Goal: Task Accomplishment & Management: Manage account settings

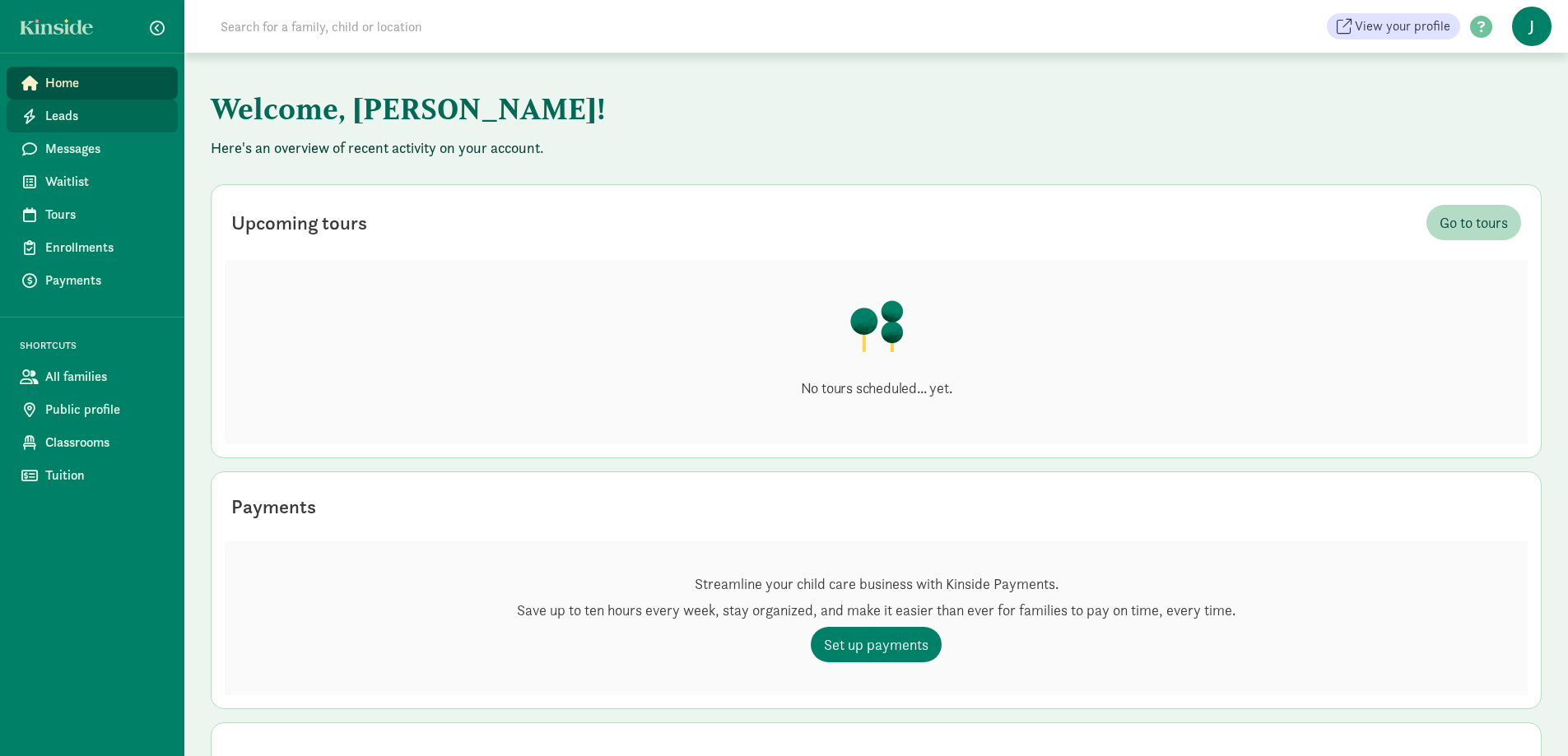
click at [66, 114] on span "Leads" at bounding box center [105, 116] width 119 height 20
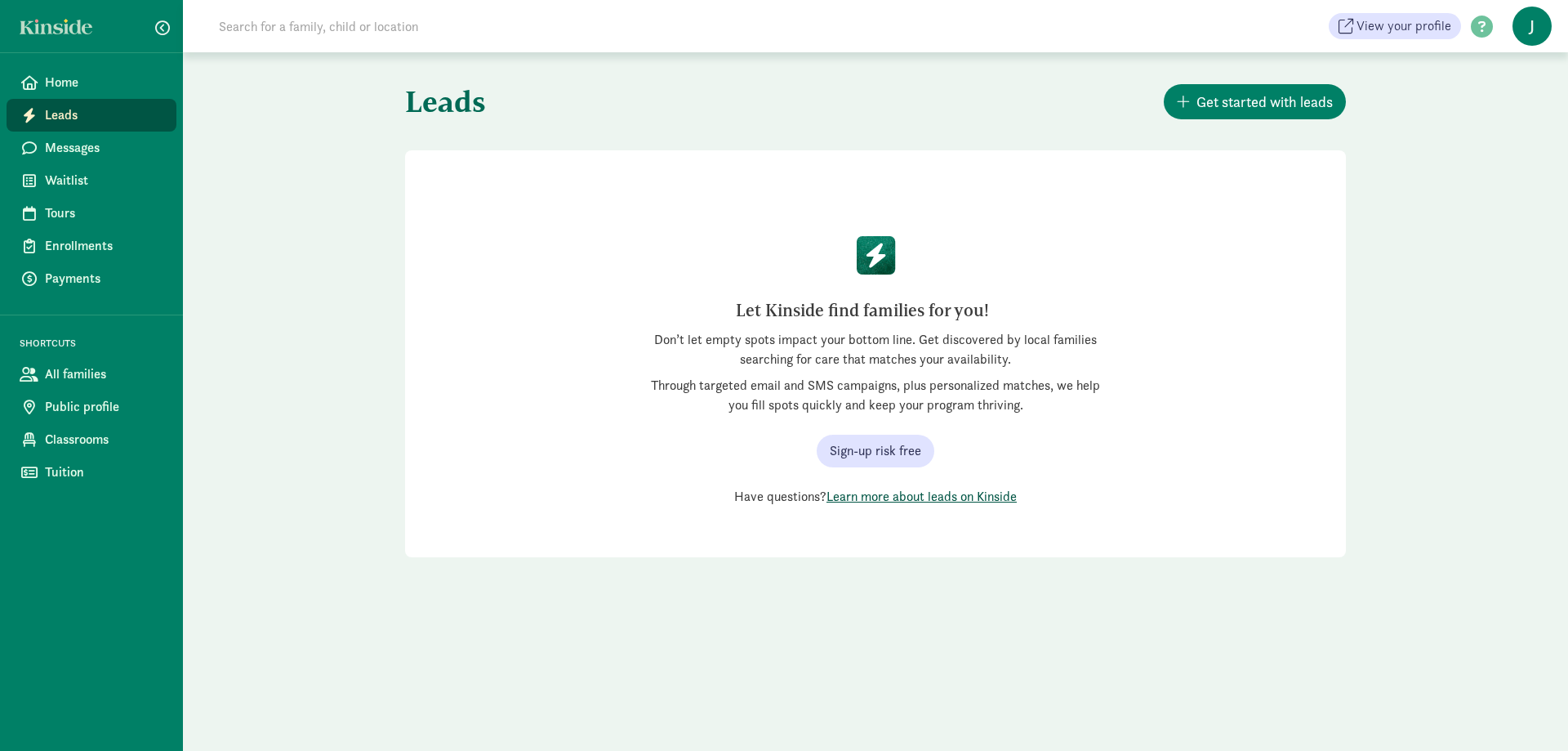
click at [913, 498] on link "Learn more about leads on Kinside" at bounding box center [921, 496] width 190 height 17
click at [76, 177] on span "Waitlist" at bounding box center [104, 181] width 118 height 20
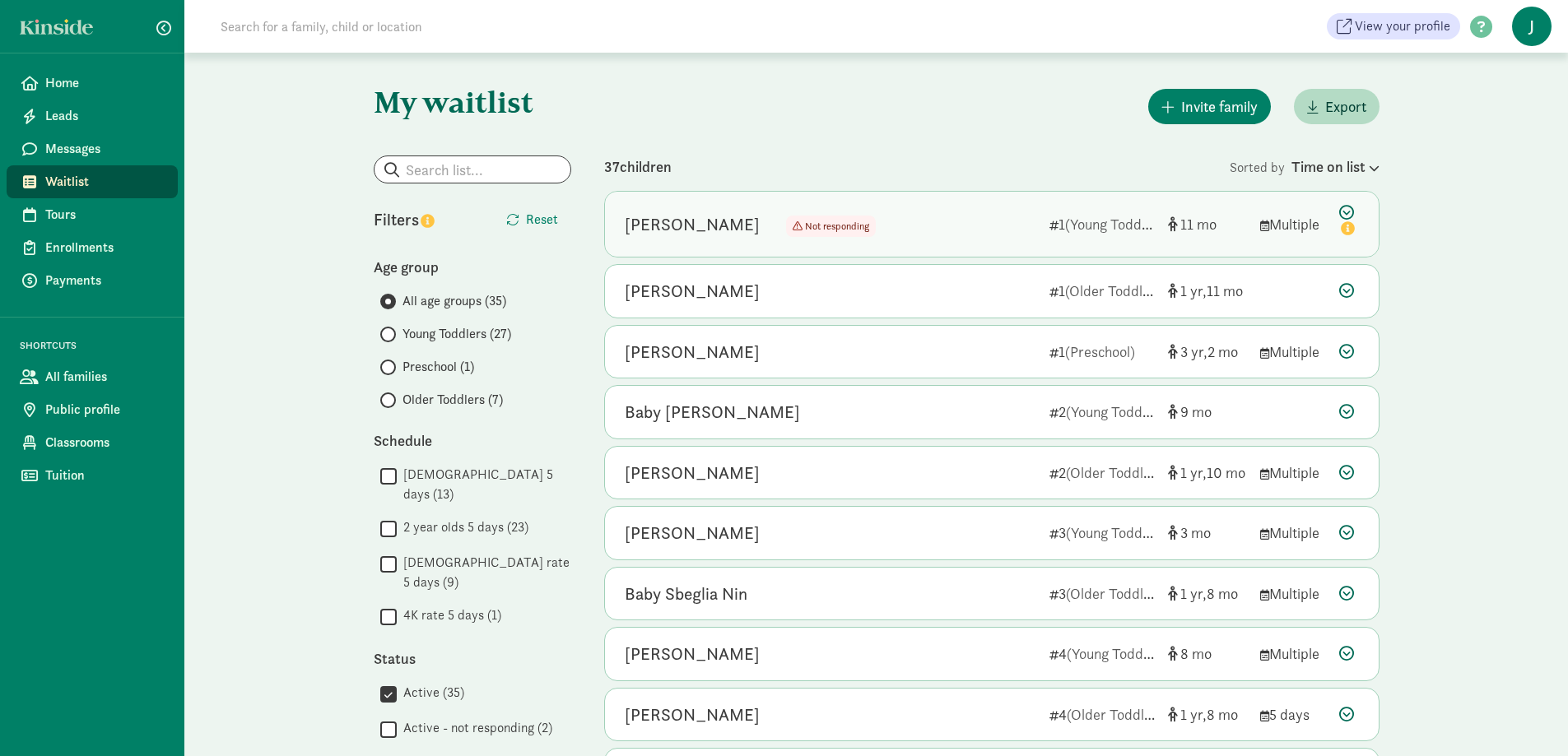
click at [1346, 205] on icon at bounding box center [1349, 222] width 20 height 35
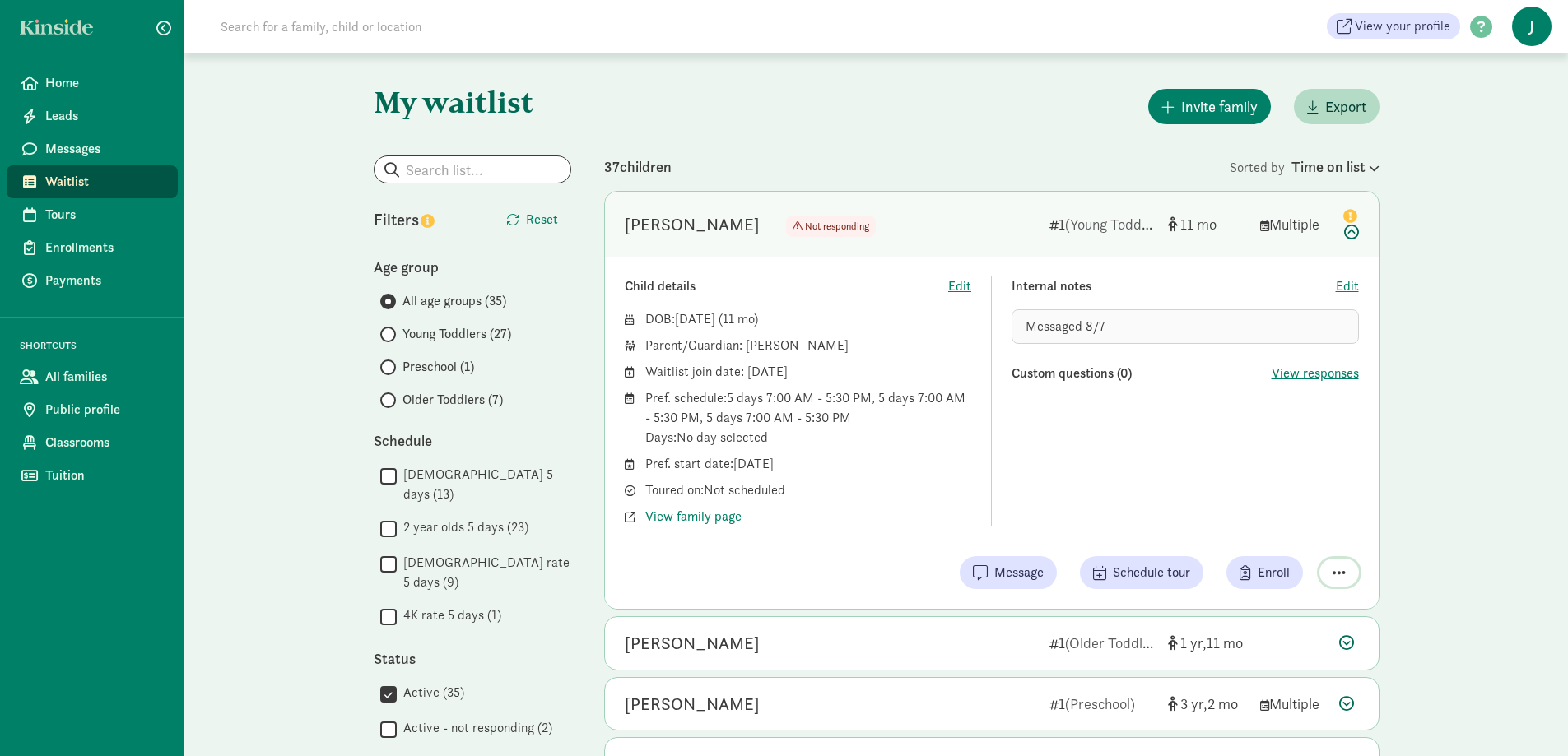
click at [1353, 566] on button "button" at bounding box center [1339, 572] width 39 height 28
click at [1315, 533] on div "Remove from list" at bounding box center [1293, 531] width 100 height 20
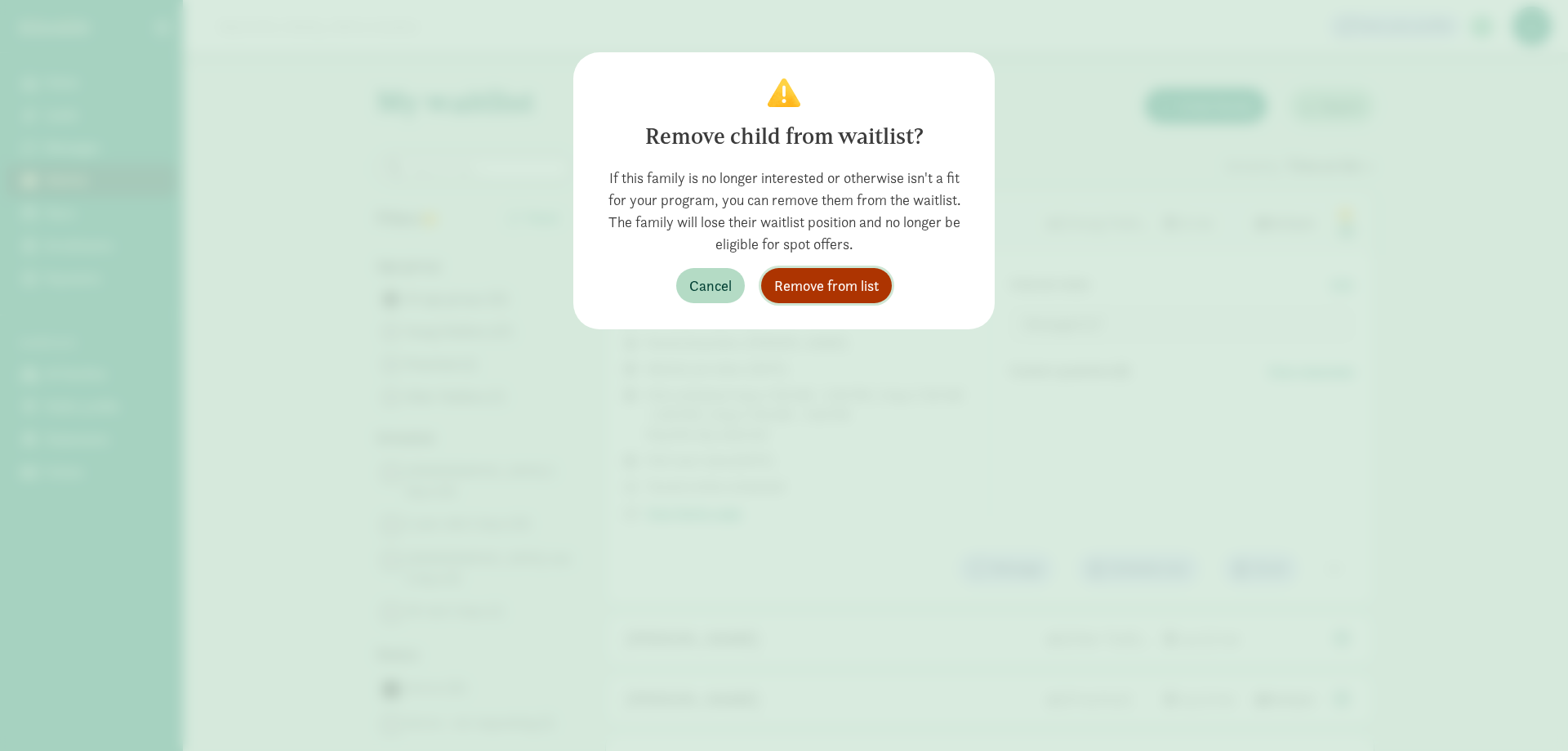
click at [829, 280] on span "Remove from list" at bounding box center [826, 286] width 105 height 22
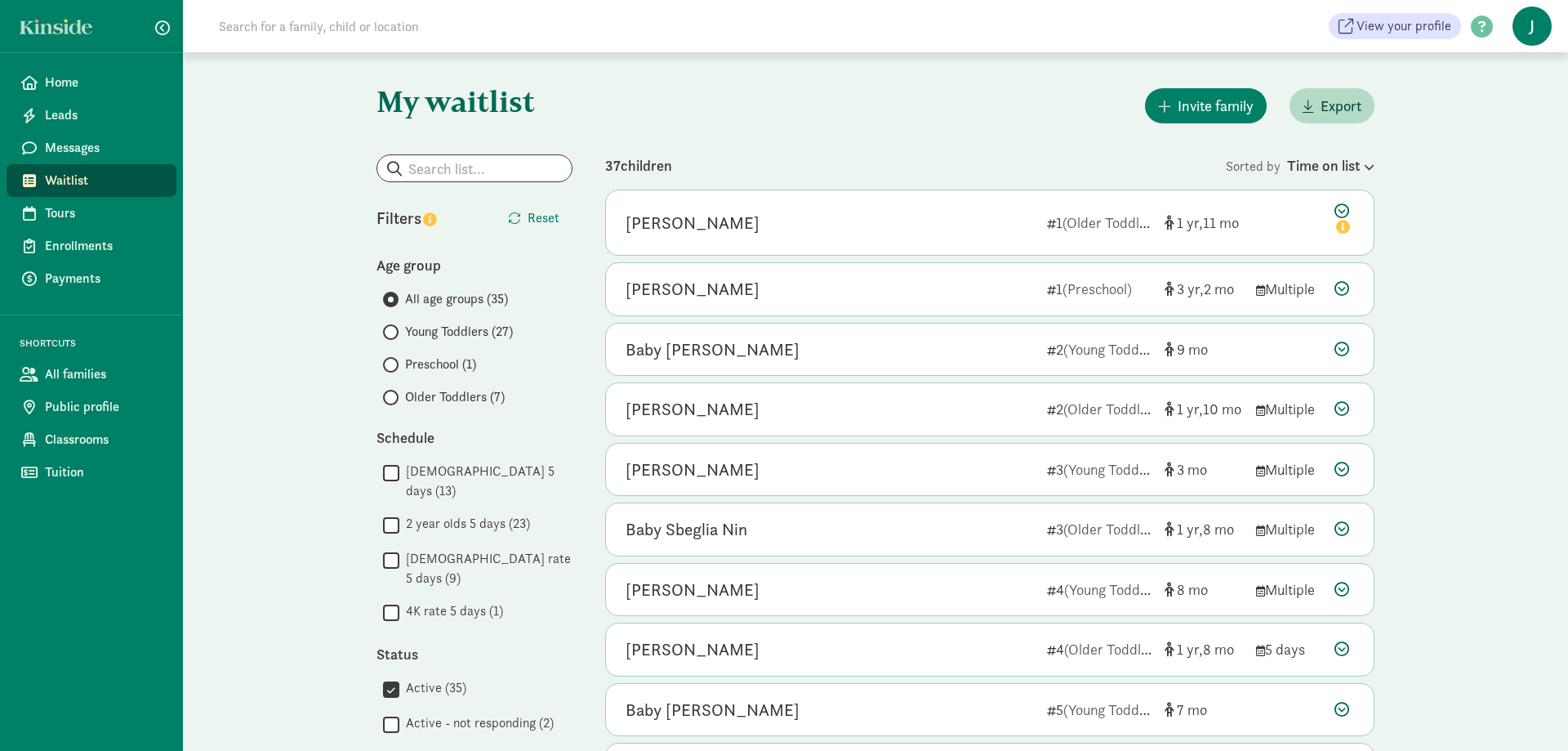
click at [394, 394] on span at bounding box center [390, 397] width 15 height 15
click at [394, 394] on input "Older Toddlers (7)" at bounding box center [389, 398] width 11 height 11
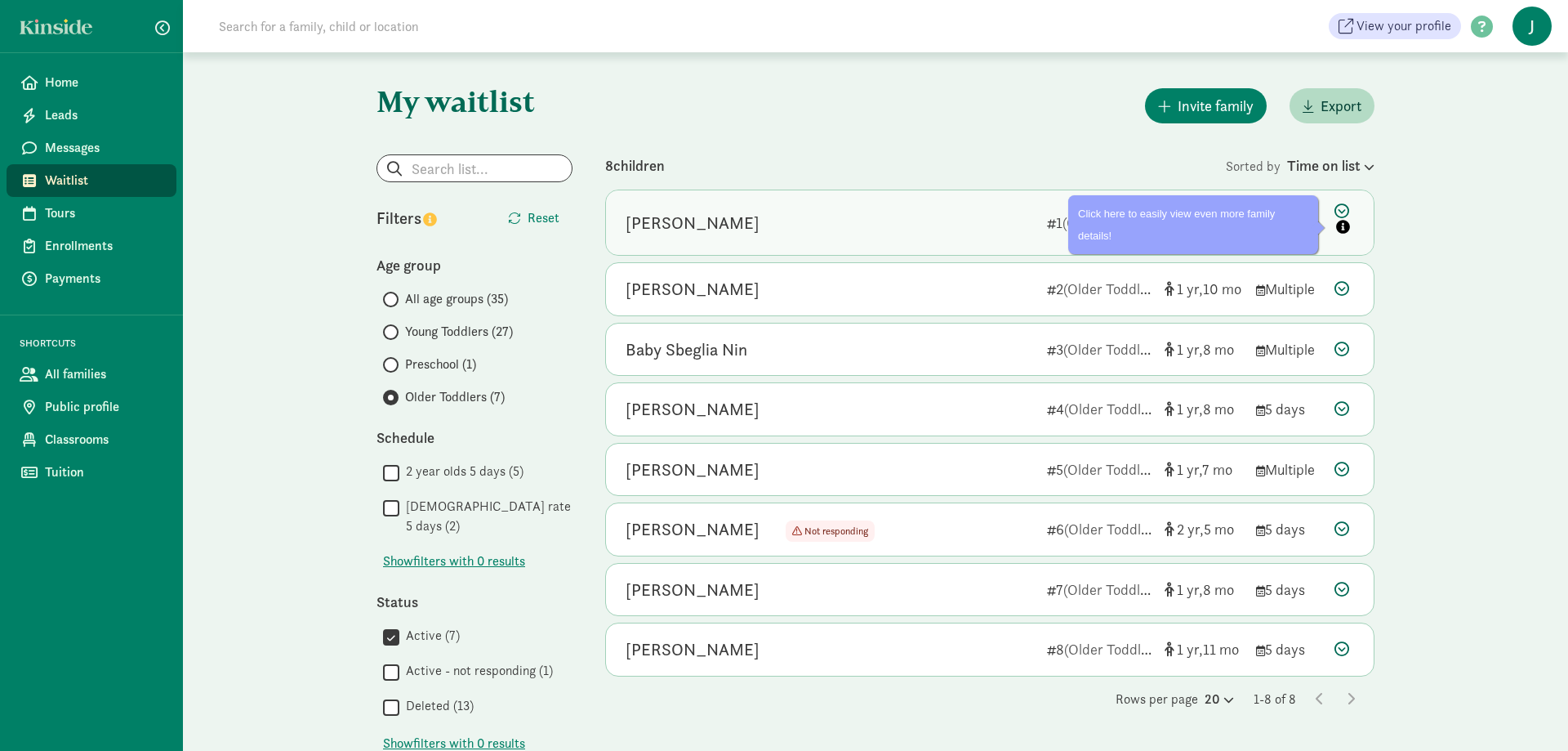
click at [1346, 212] on icon at bounding box center [1345, 220] width 20 height 35
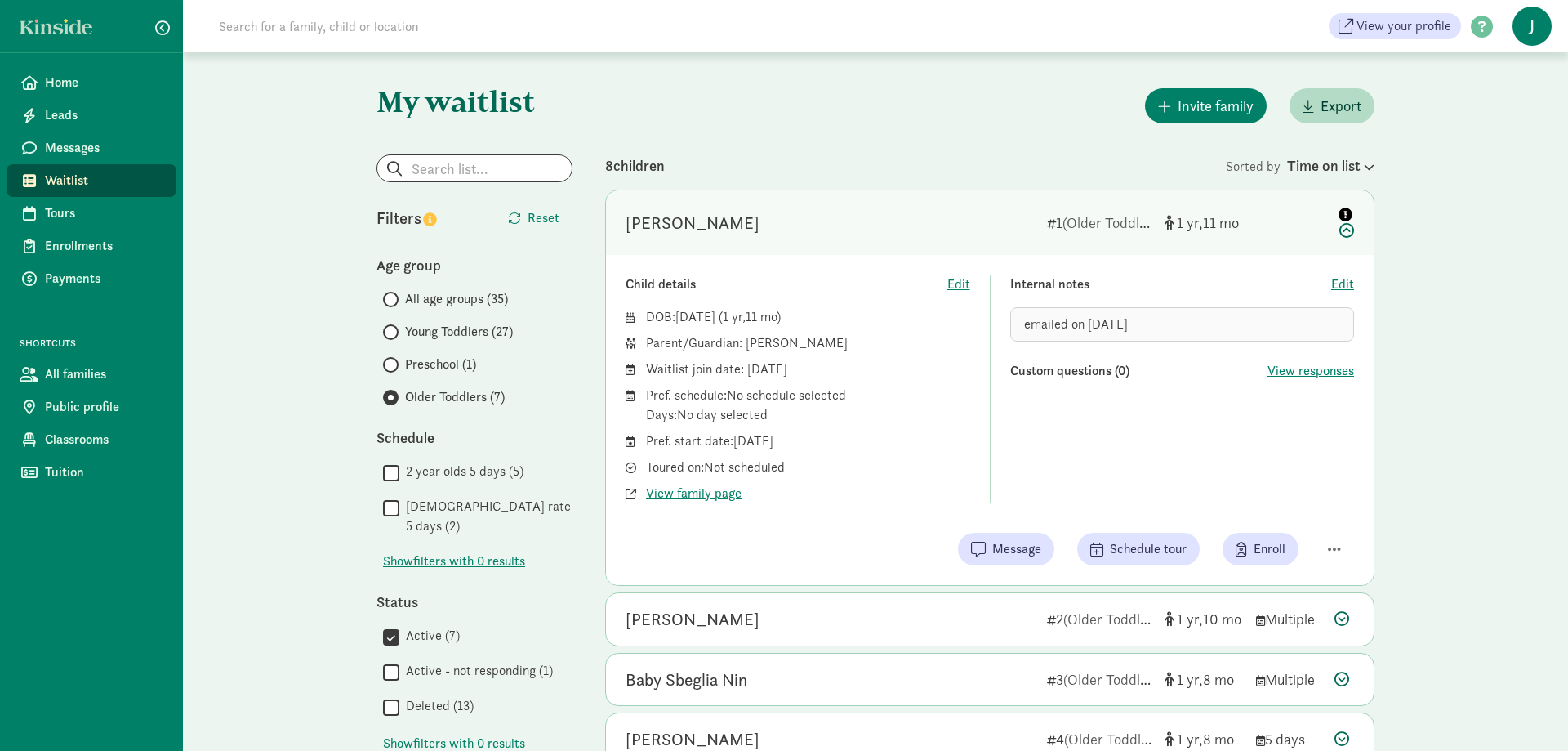
click at [1346, 212] on icon "info" at bounding box center [1345, 214] width 14 height 14
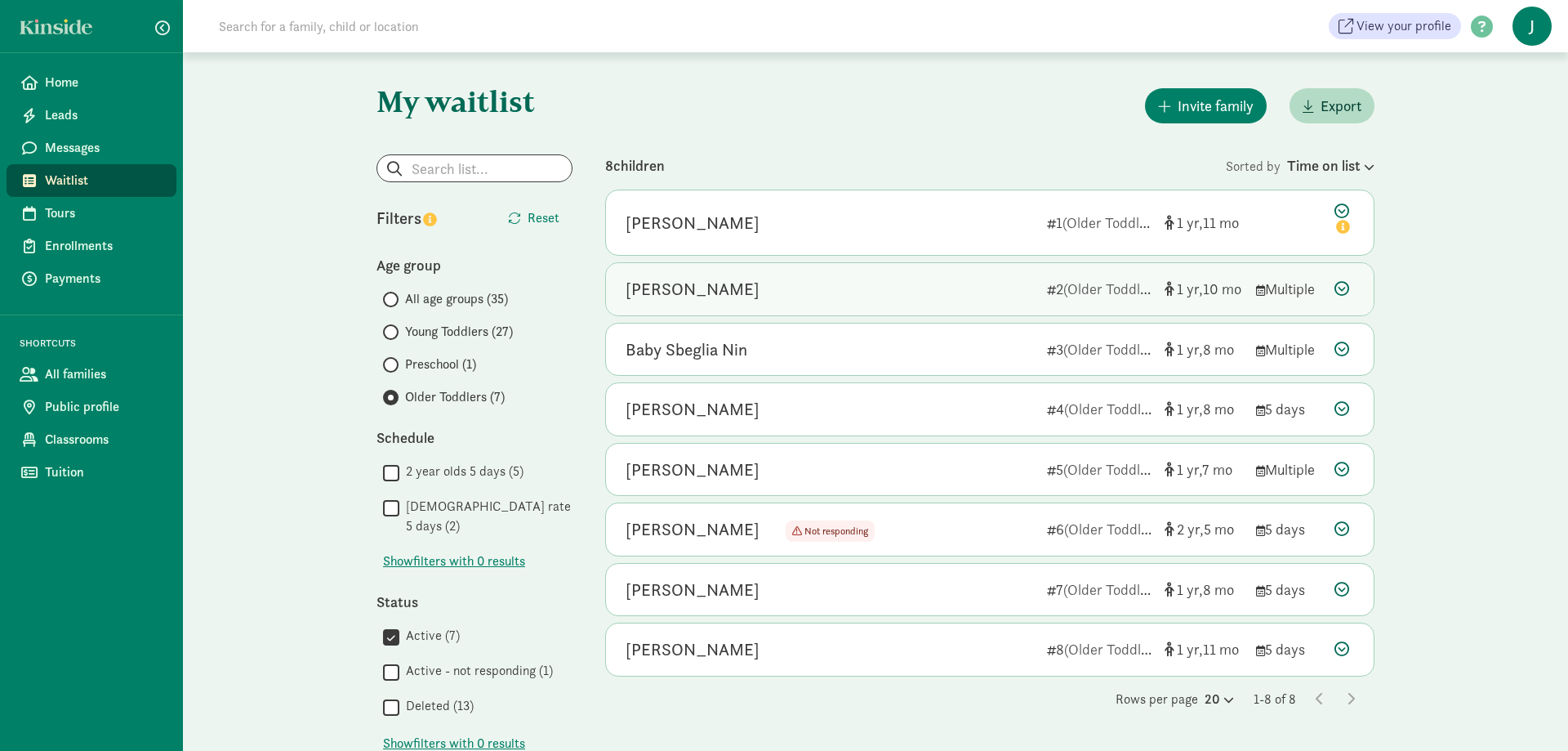
click at [1356, 284] on div "Oscar O’Connor 2 (Older Toddlers) 1 10 Multiple" at bounding box center [990, 289] width 768 height 52
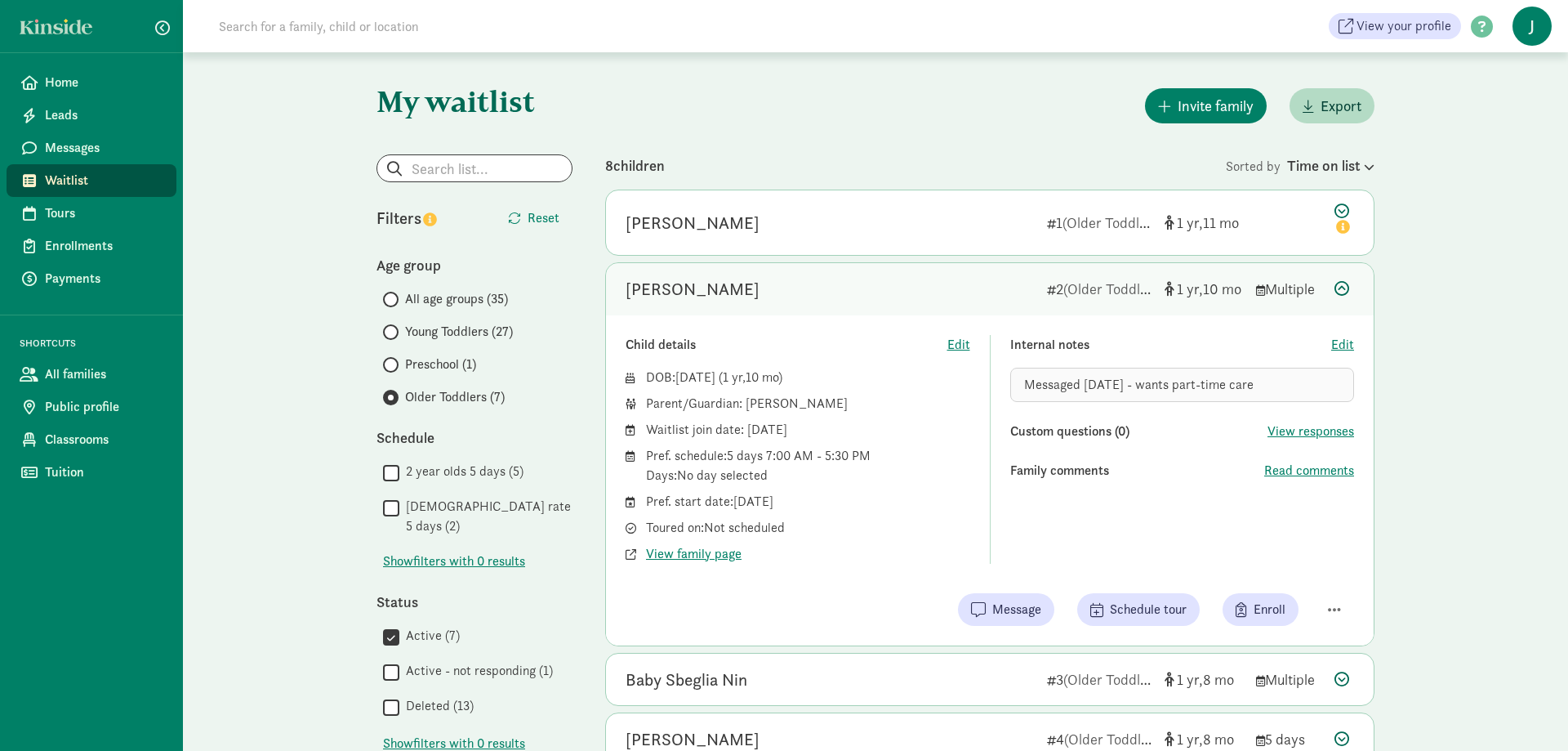
click at [1338, 282] on icon at bounding box center [1342, 289] width 15 height 15
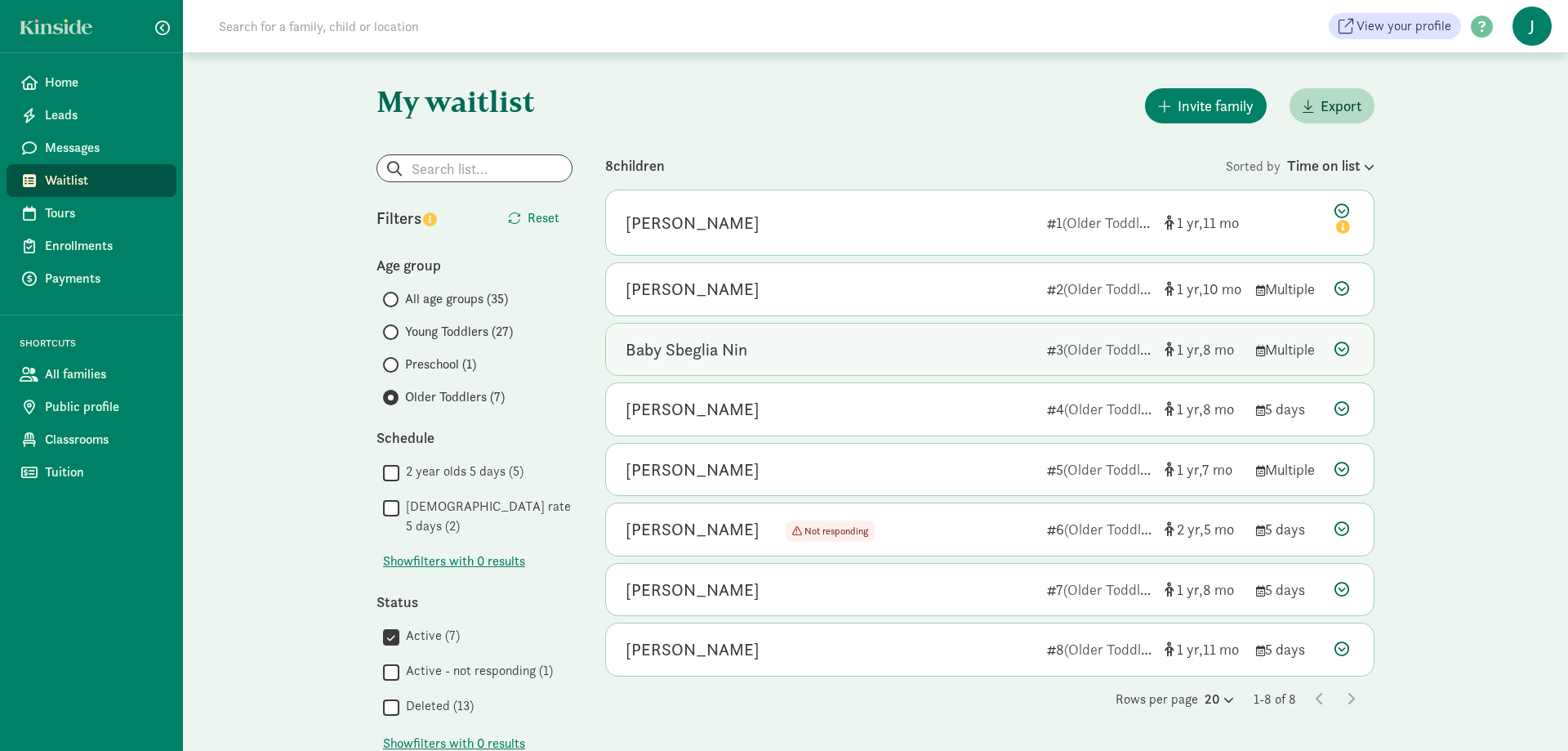
click at [1335, 341] on icon at bounding box center [1342, 349] width 15 height 15
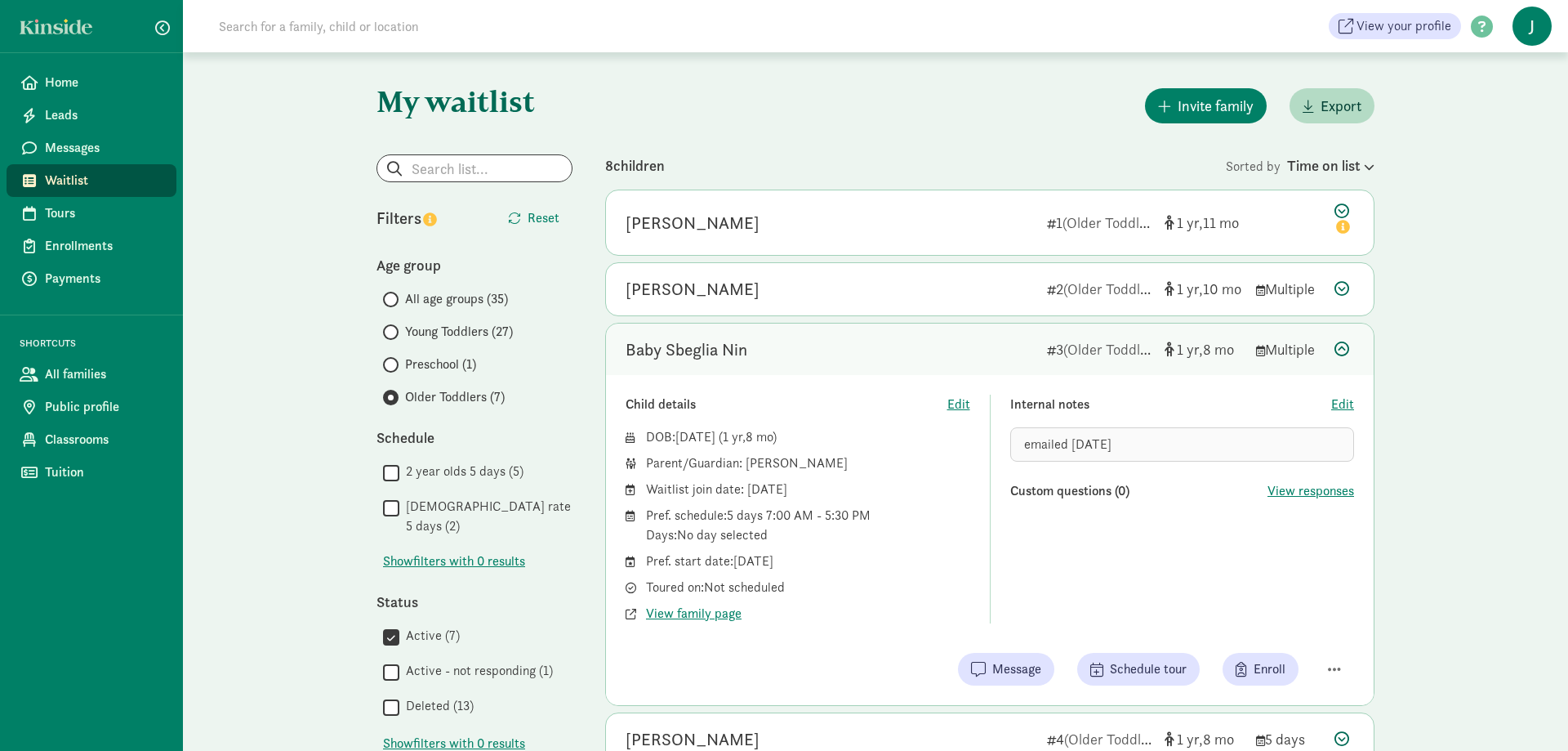
click at [1351, 346] on div at bounding box center [1345, 350] width 20 height 22
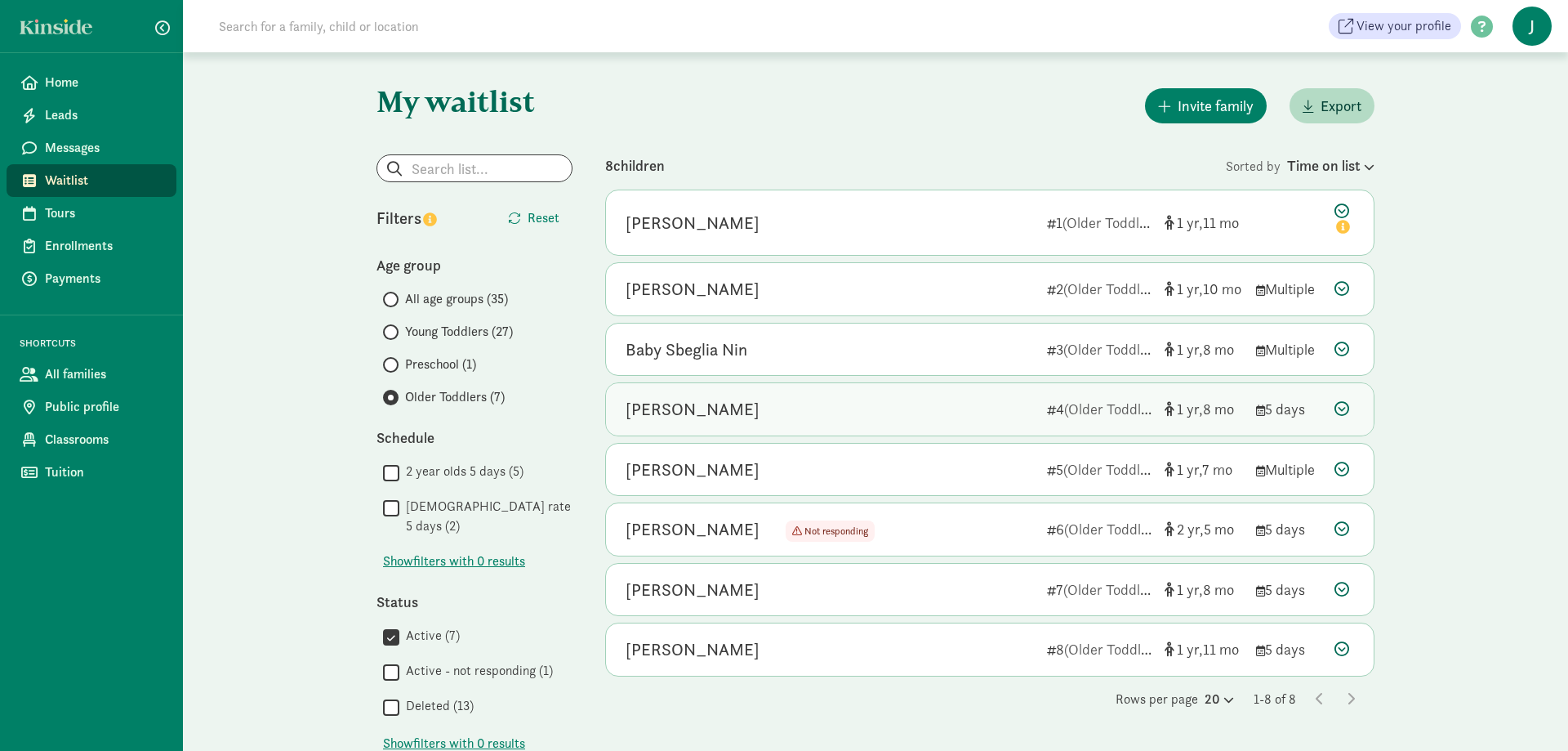
click at [1351, 404] on div at bounding box center [1345, 409] width 20 height 22
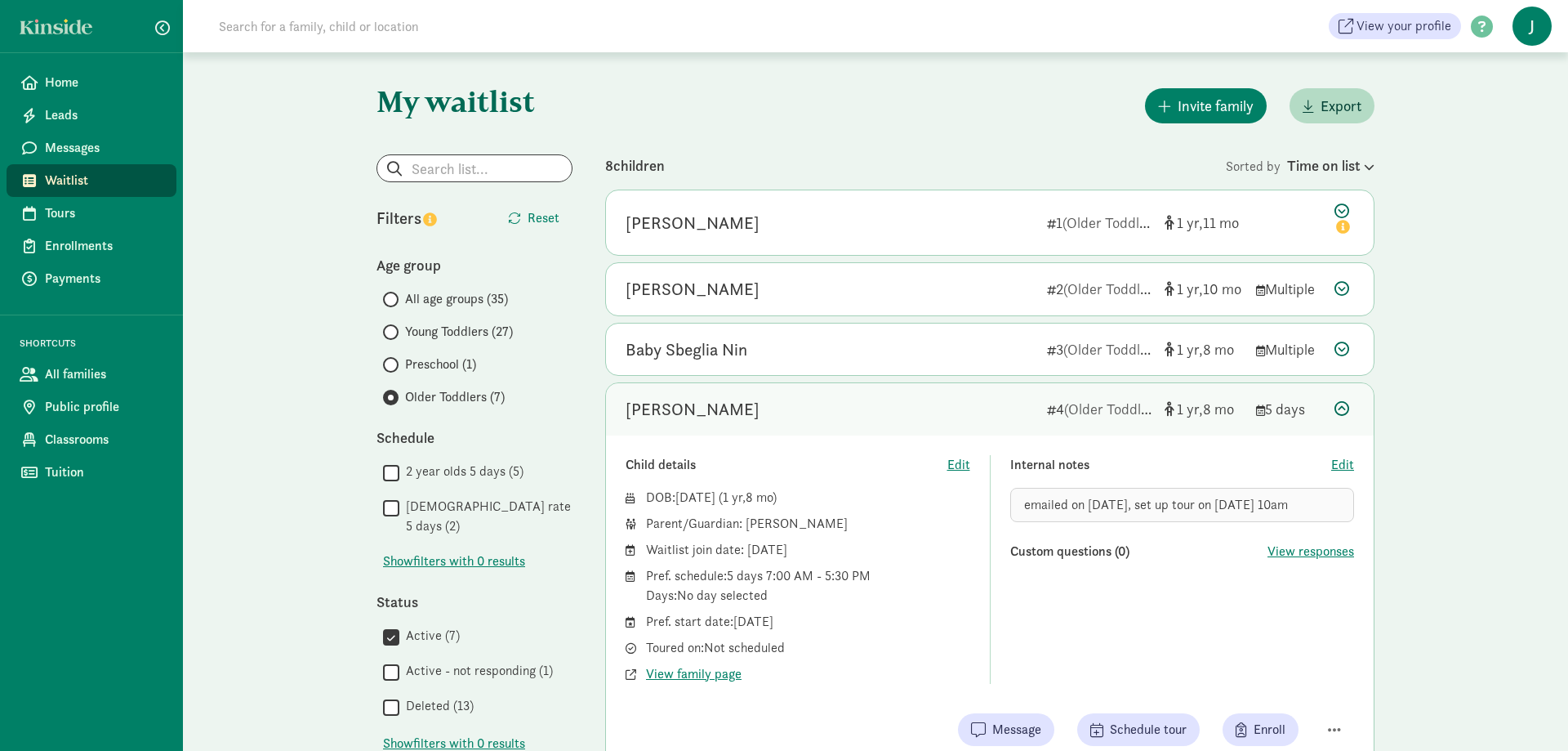
click at [1351, 399] on div at bounding box center [1345, 409] width 20 height 22
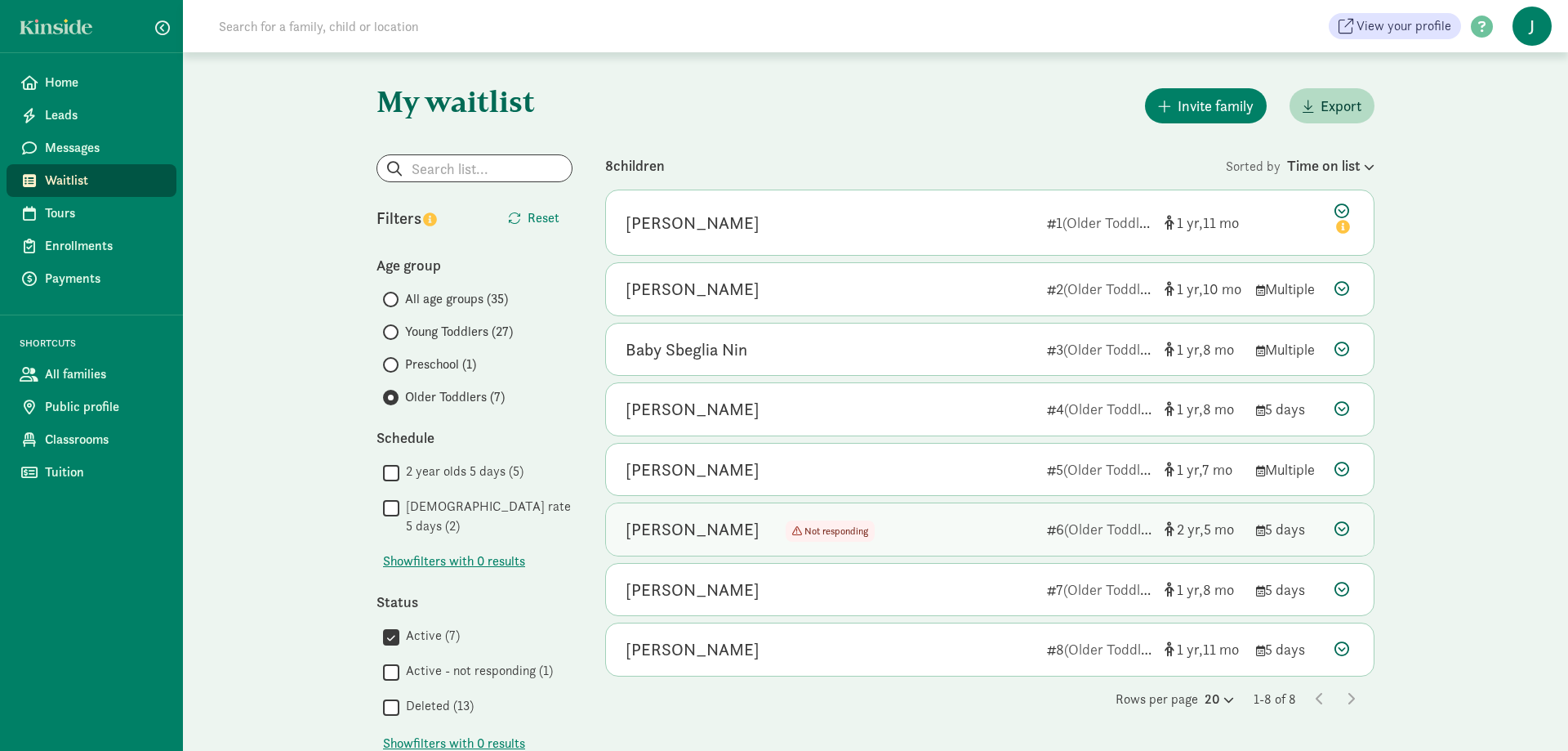
click at [1341, 524] on icon at bounding box center [1342, 529] width 15 height 15
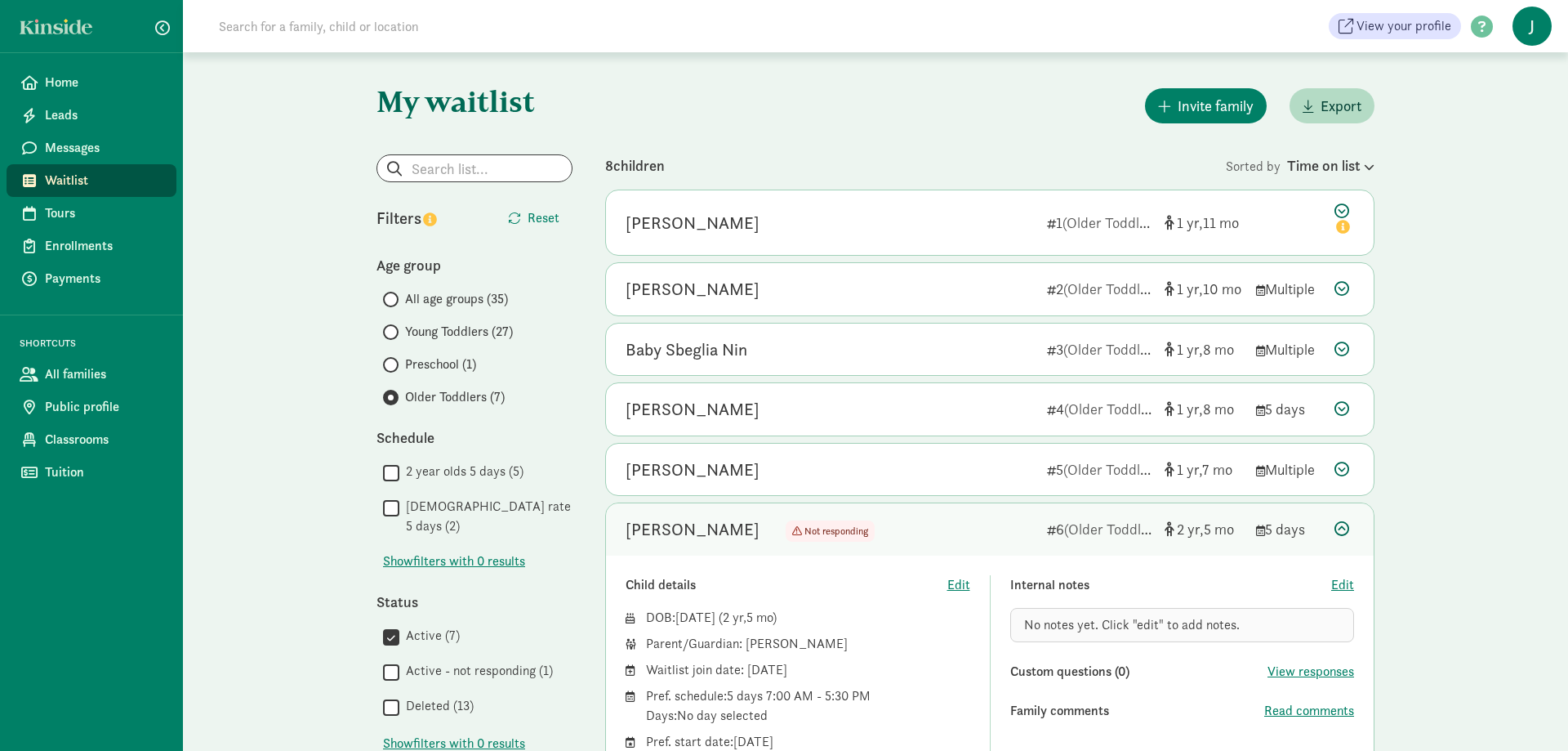
click at [1341, 527] on icon at bounding box center [1342, 529] width 15 height 15
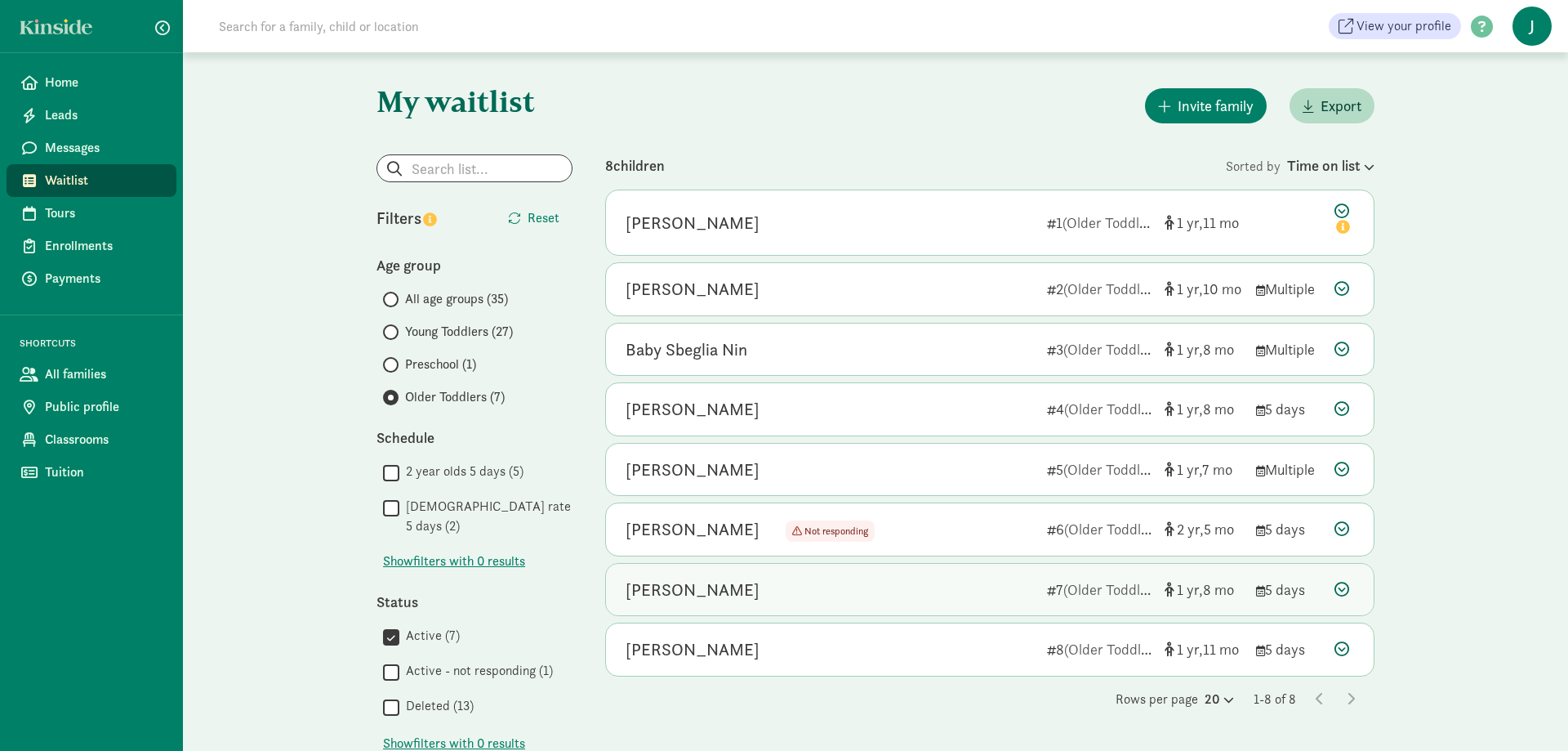
click at [1337, 587] on icon at bounding box center [1342, 589] width 15 height 15
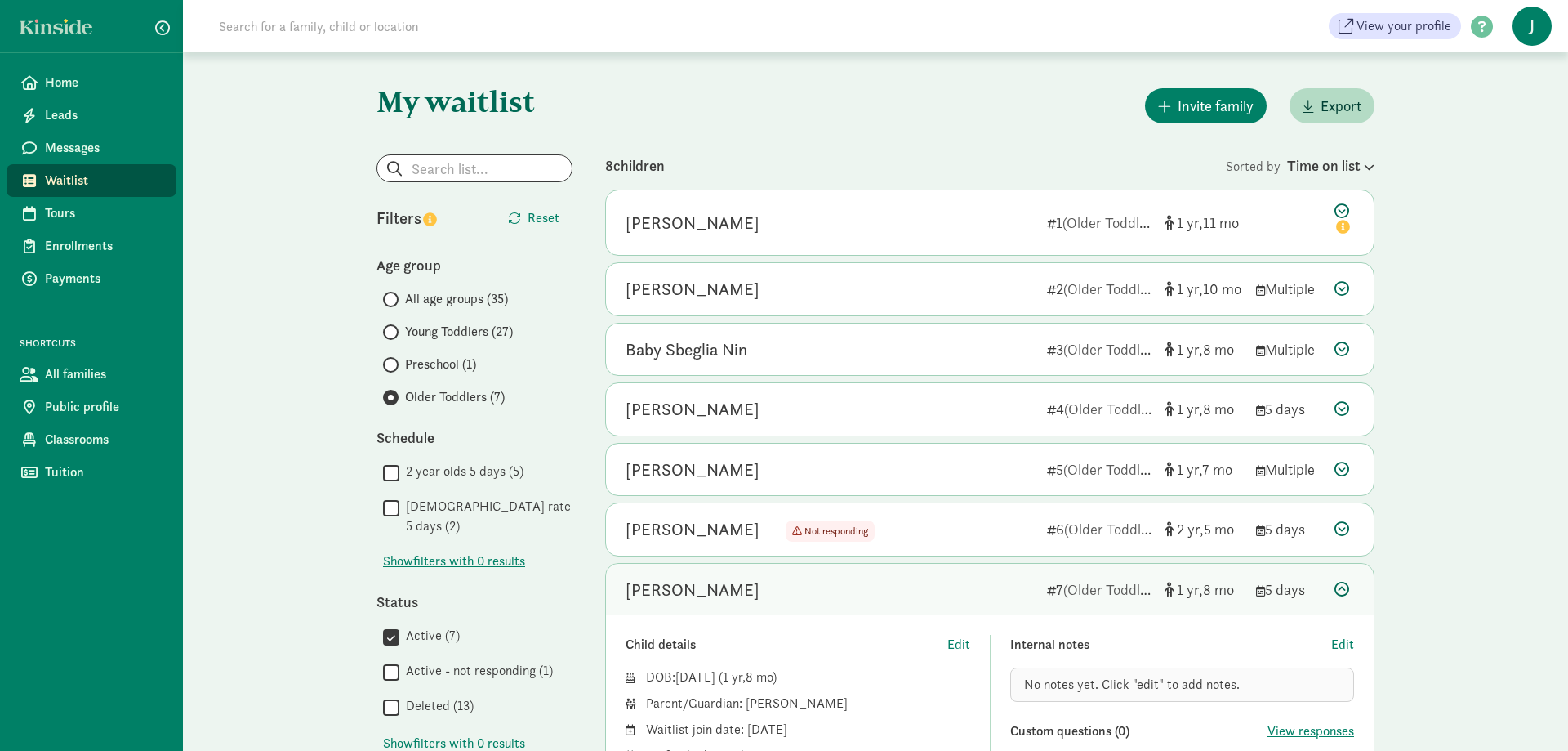
click at [1342, 588] on icon at bounding box center [1342, 589] width 15 height 15
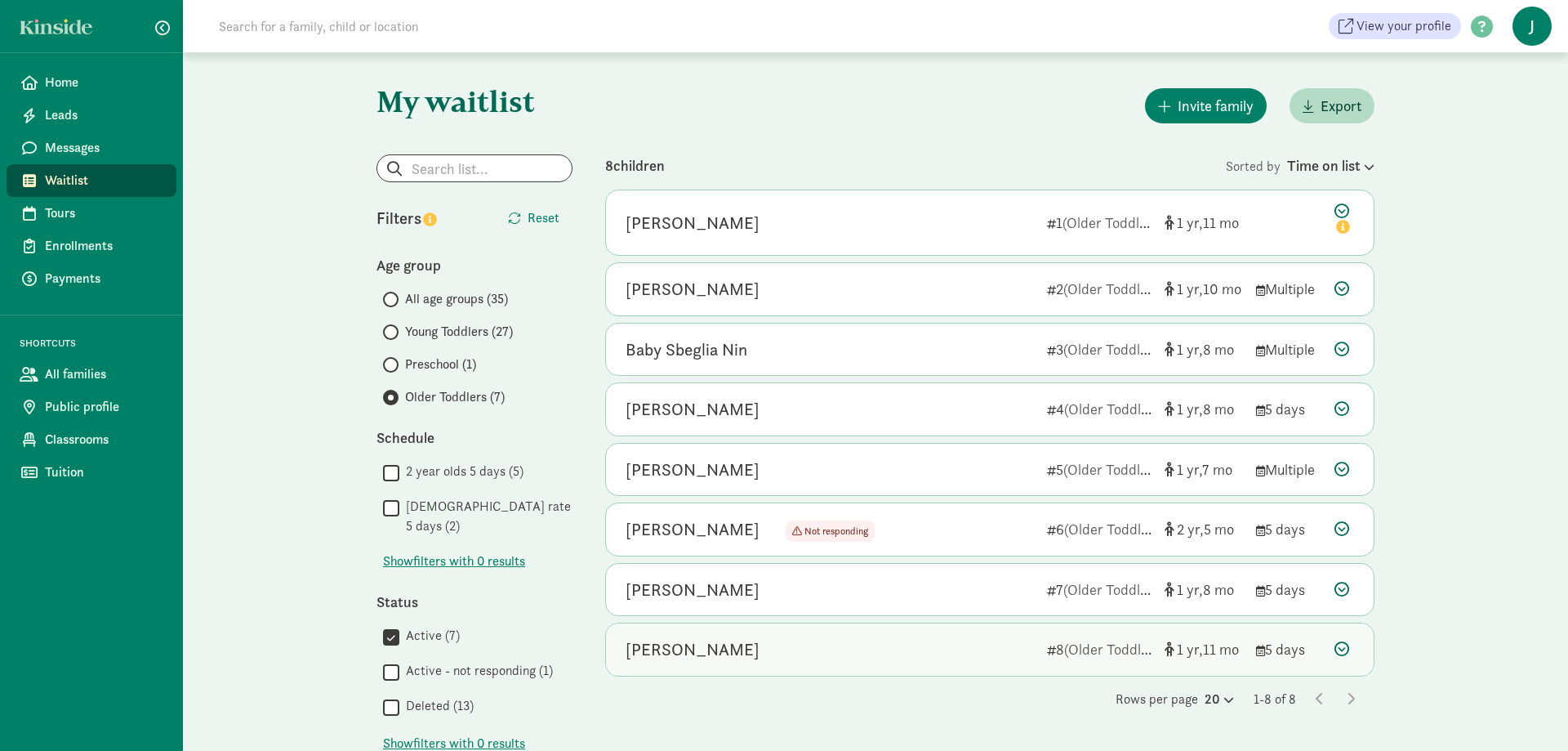
click at [1342, 650] on icon at bounding box center [1342, 649] width 15 height 15
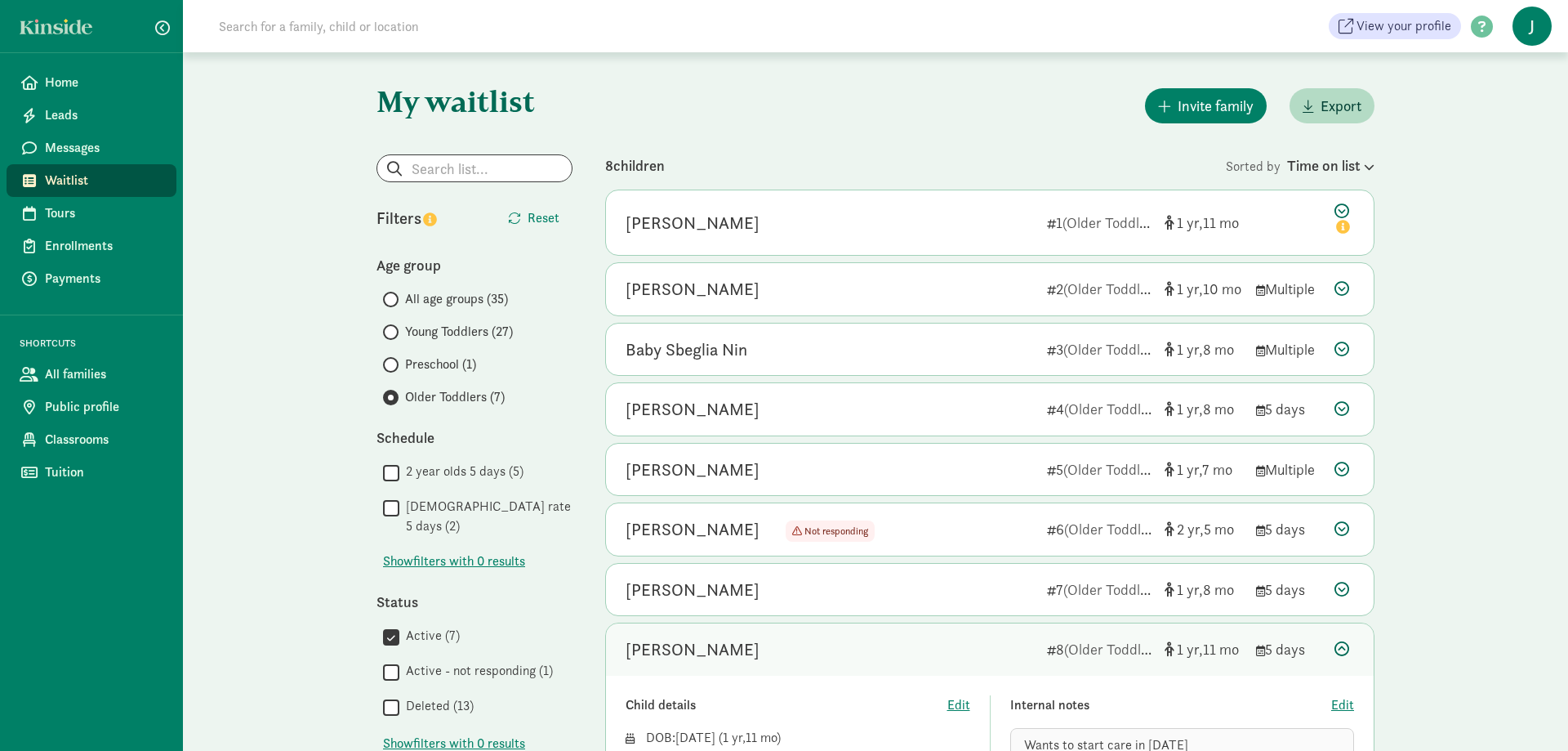
drag, startPoint x: 1340, startPoint y: 650, endPoint x: 1335, endPoint y: 642, distance: 9.4
click at [1340, 646] on icon at bounding box center [1342, 649] width 15 height 15
